Goal: Information Seeking & Learning: Learn about a topic

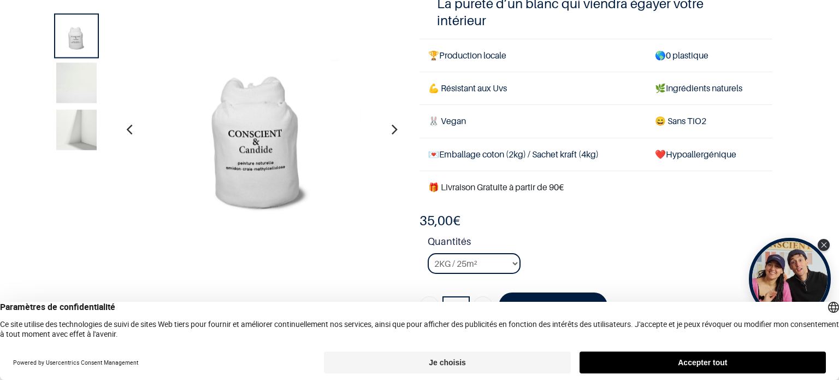
scroll to position [66, 0]
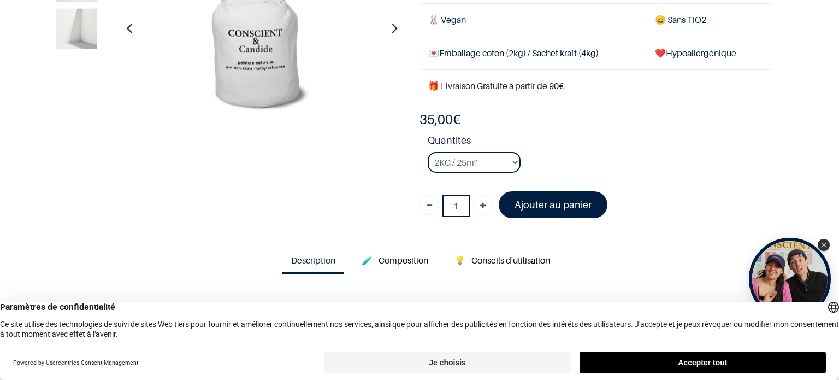
scroll to position [146, 0]
click at [404, 230] on section "Blanc Candide 35,00 € 35,00 € Ajouter au panier All All Peinture" at bounding box center [419, 48] width 755 height 373
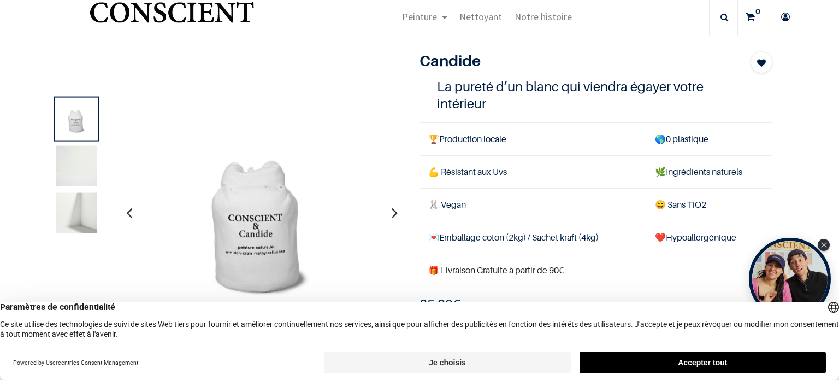
scroll to position [26, 0]
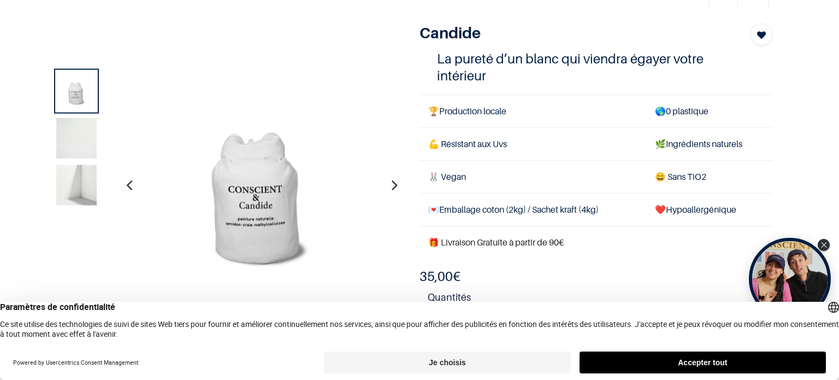
scroll to position [48, 0]
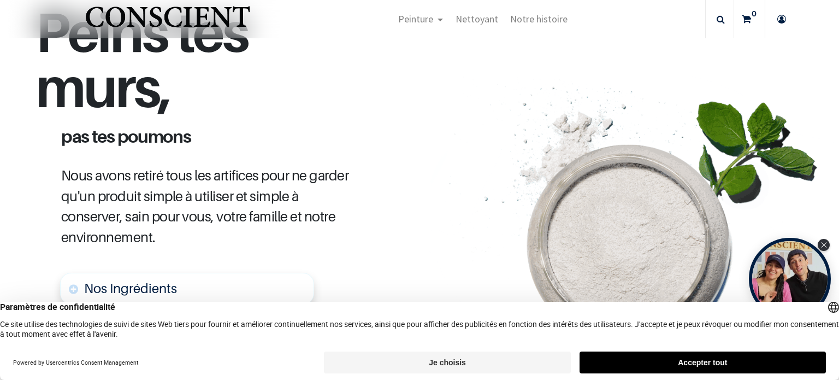
scroll to position [467, 0]
click at [699, 364] on button "Accepter tout" at bounding box center [702, 362] width 246 height 22
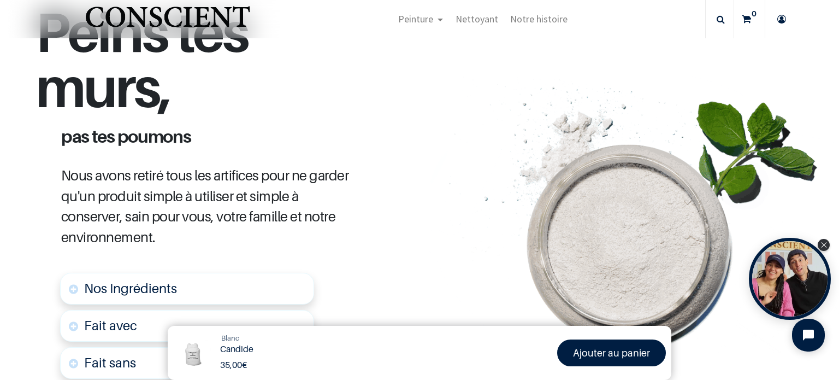
click at [457, 296] on img at bounding box center [633, 214] width 411 height 277
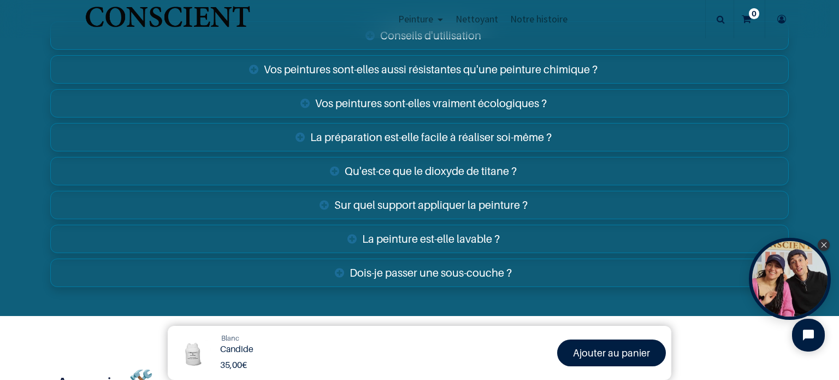
scroll to position [1822, 0]
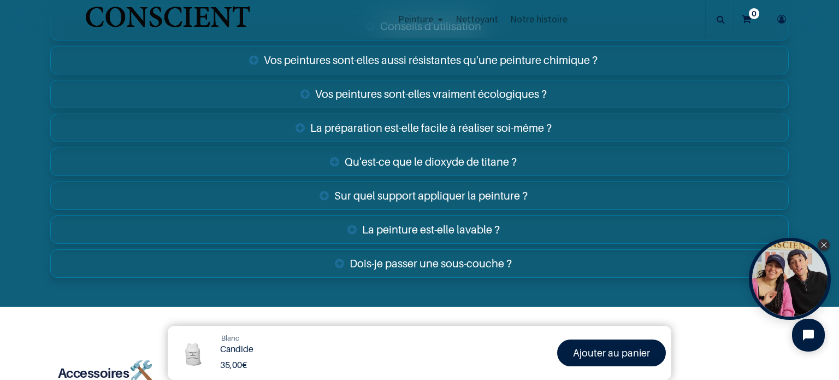
click at [471, 189] on link "Sur quel support appliquer la peinture ?" at bounding box center [419, 195] width 738 height 28
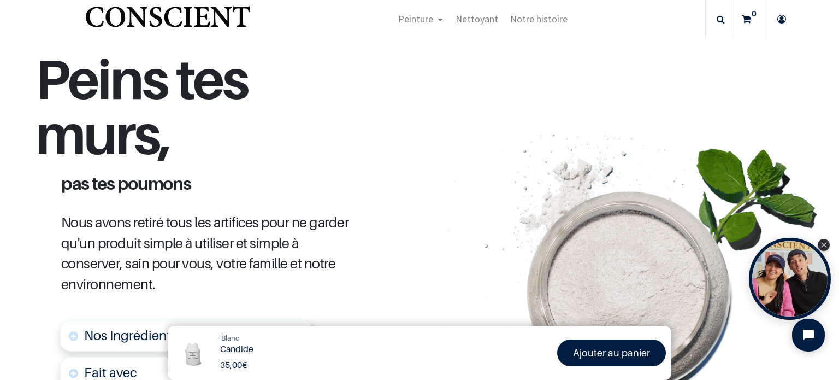
scroll to position [420, 0]
